Goal: Information Seeking & Learning: Learn about a topic

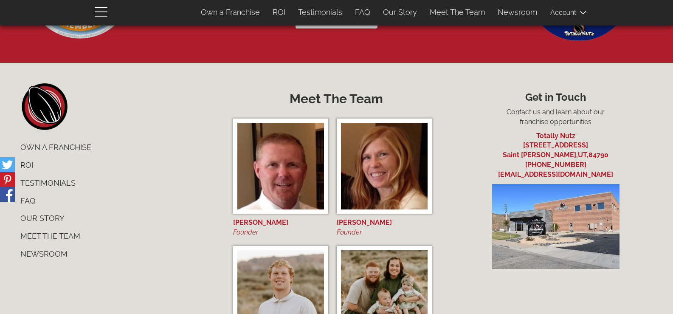
scroll to position [3263, 0]
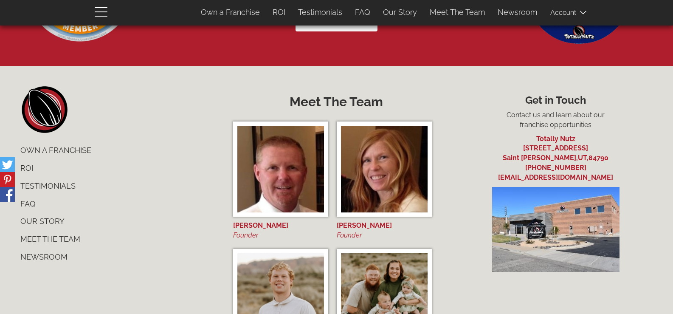
click at [78, 150] on link "Own a Franchise" at bounding box center [117, 150] width 206 height 18
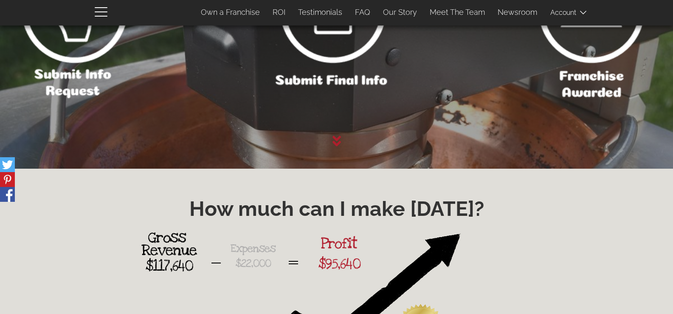
scroll to position [1032, 0]
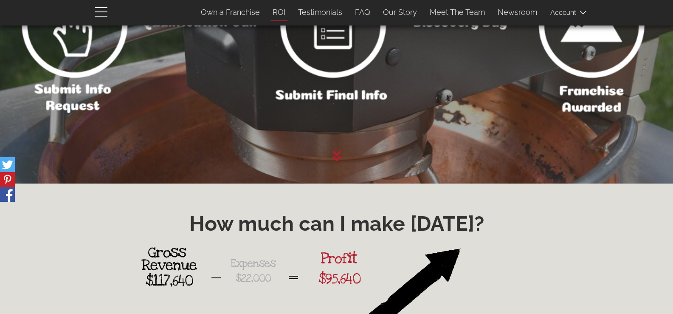
click at [281, 13] on link "ROI" at bounding box center [278, 12] width 25 height 18
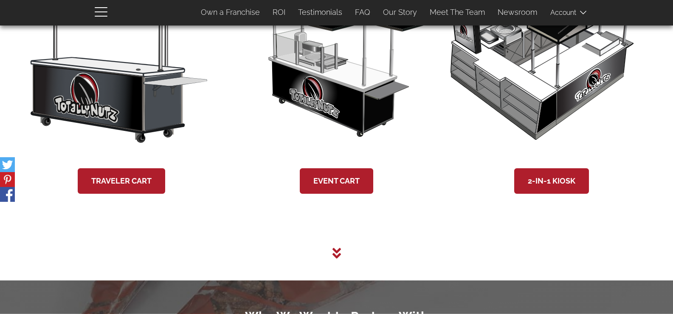
scroll to position [1678, 0]
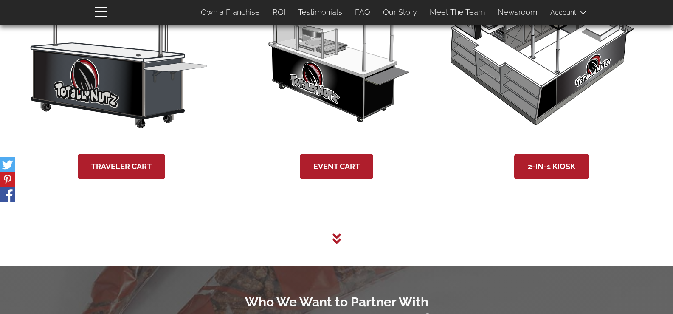
click at [335, 240] on icon at bounding box center [336, 239] width 8 height 14
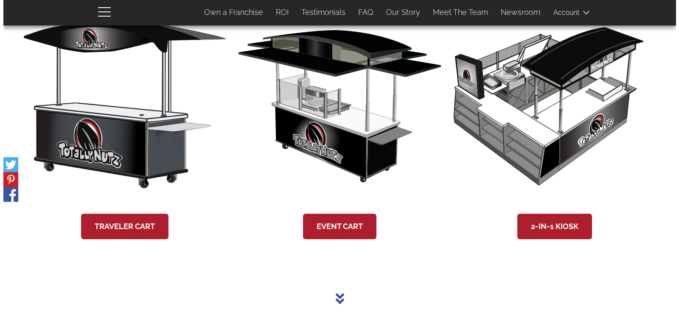
scroll to position [1603, 0]
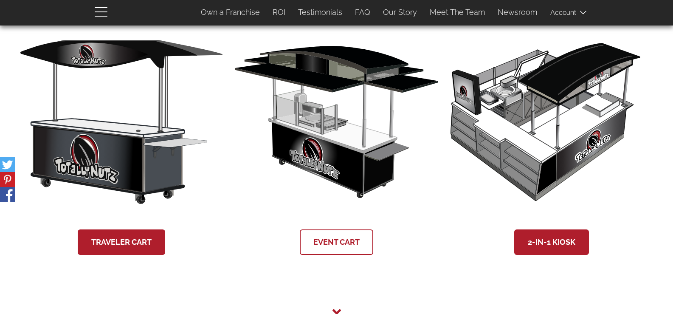
click at [324, 245] on link "Event Cart" at bounding box center [336, 241] width 73 height 25
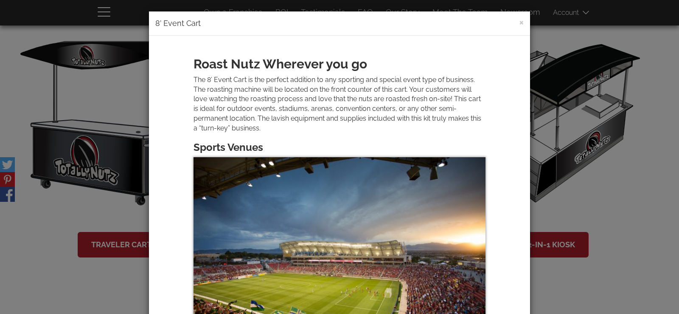
scroll to position [0, 0]
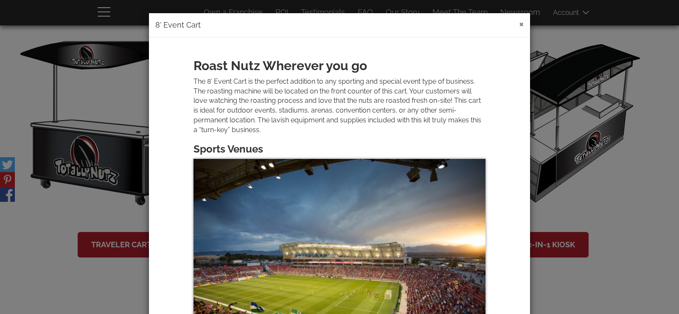
click at [519, 25] on button "×" at bounding box center [521, 24] width 5 height 10
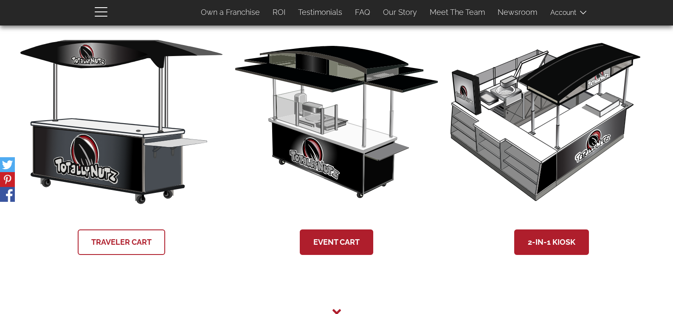
click at [119, 247] on link "Traveler Cart" at bounding box center [121, 241] width 87 height 25
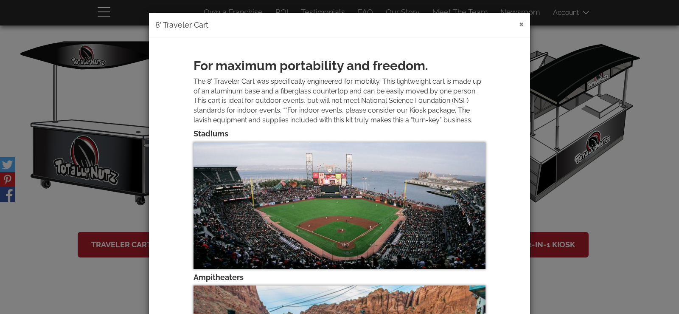
click at [519, 23] on button "×" at bounding box center [521, 24] width 5 height 10
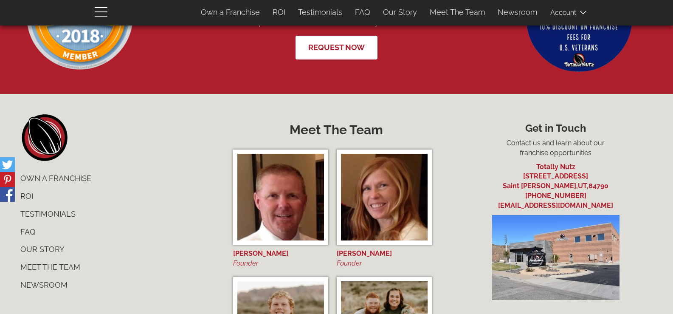
scroll to position [3259, 0]
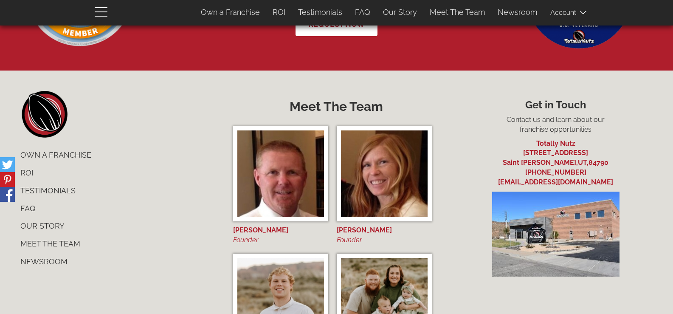
click at [27, 208] on link "FAQ" at bounding box center [117, 209] width 206 height 18
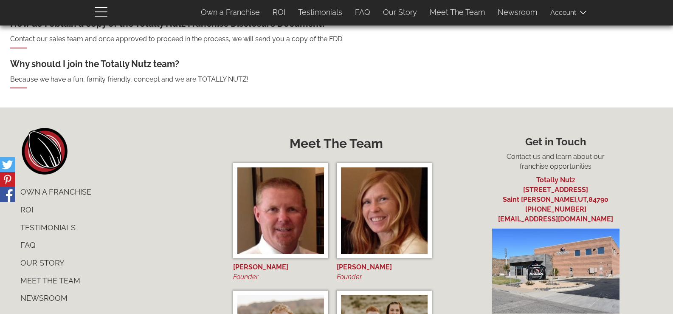
scroll to position [637, 0]
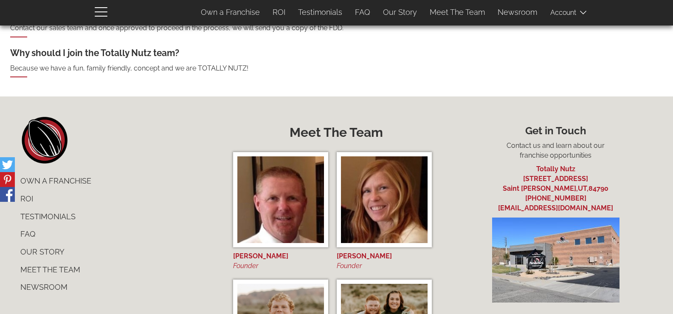
click at [46, 208] on link "Testimonials" at bounding box center [117, 217] width 206 height 18
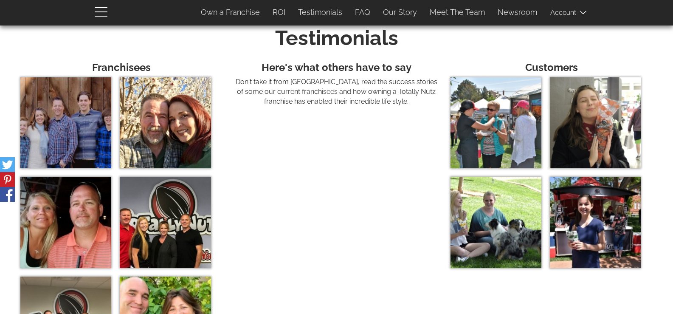
scroll to position [2782, 0]
